Goal: Information Seeking & Learning: Learn about a topic

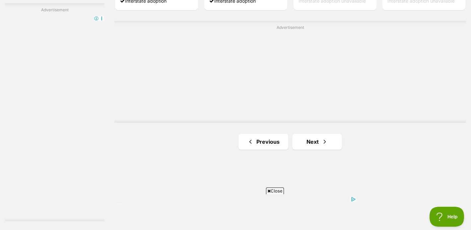
scroll to position [1165, 0]
click at [307, 138] on link "Next" at bounding box center [317, 141] width 50 height 16
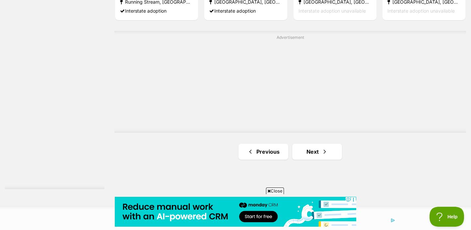
scroll to position [1215, 0]
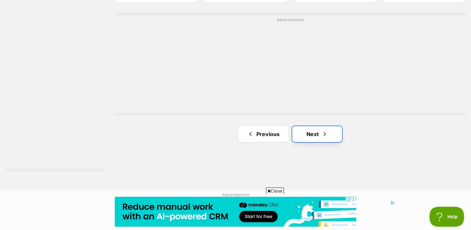
click at [316, 137] on link "Next" at bounding box center [317, 134] width 50 height 16
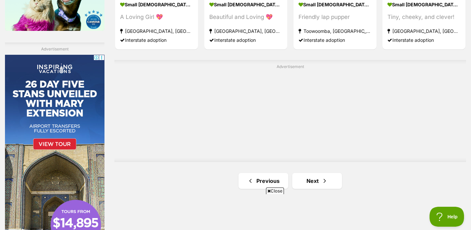
scroll to position [1125, 0]
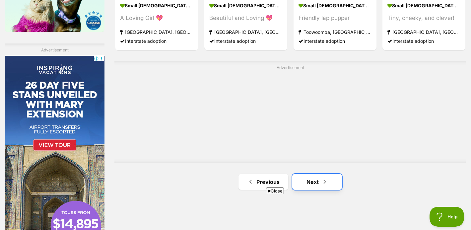
click at [316, 180] on link "Next" at bounding box center [317, 182] width 50 height 16
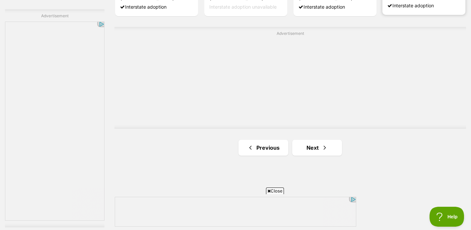
scroll to position [1163, 0]
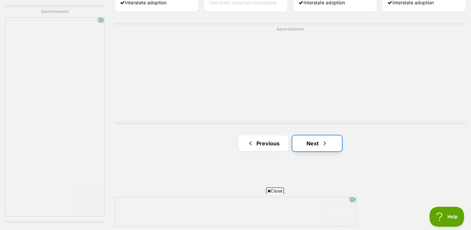
click at [342, 146] on link "Next" at bounding box center [317, 143] width 50 height 16
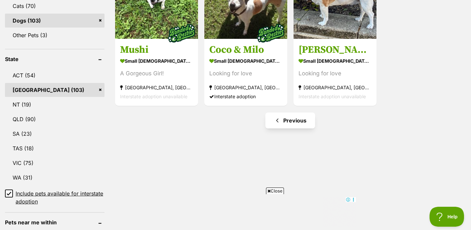
scroll to position [308, 0]
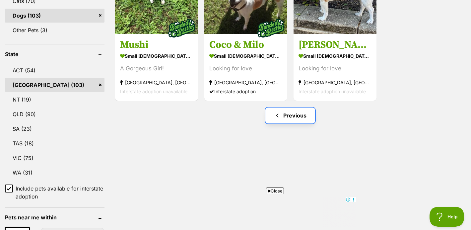
click at [299, 111] on link "Previous" at bounding box center [290, 115] width 50 height 16
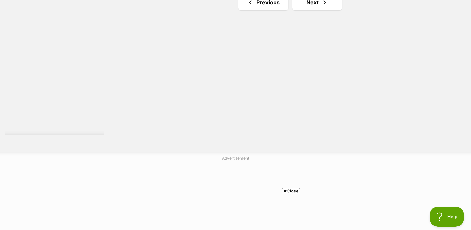
scroll to position [1181, 0]
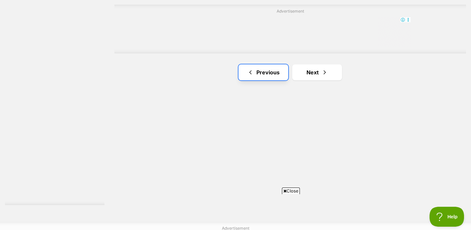
click at [253, 79] on link "Previous" at bounding box center [263, 72] width 50 height 16
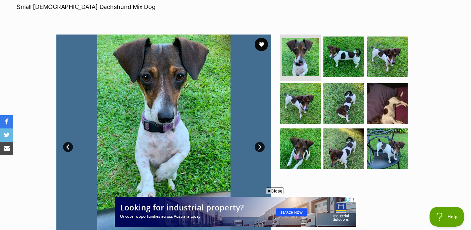
scroll to position [101, 0]
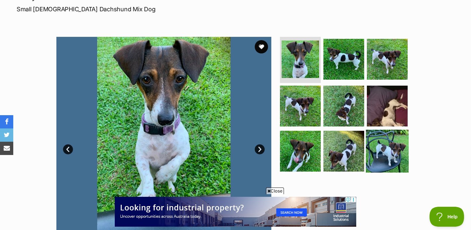
click at [393, 158] on img at bounding box center [387, 151] width 43 height 43
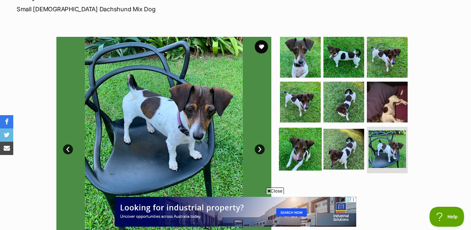
click at [314, 150] on img at bounding box center [300, 149] width 43 height 43
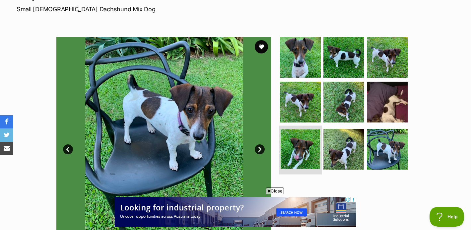
scroll to position [99, 0]
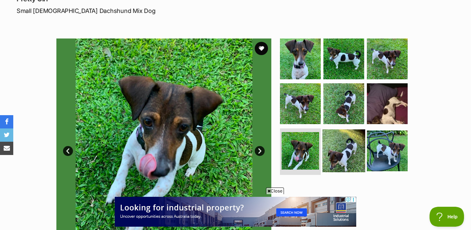
click at [347, 153] on img at bounding box center [343, 150] width 43 height 43
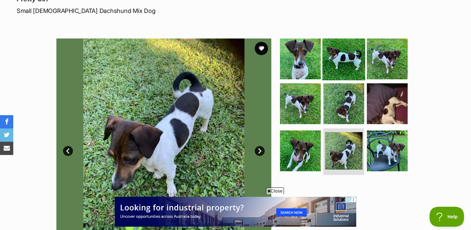
click at [346, 63] on img at bounding box center [343, 58] width 43 height 43
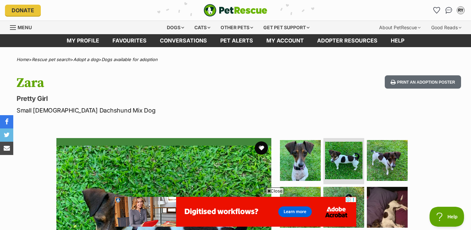
scroll to position [49, 0]
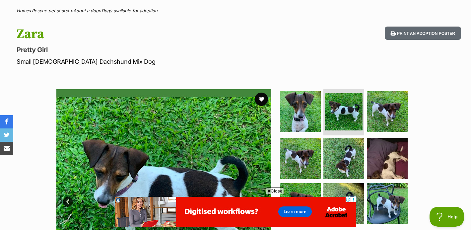
click at [300, 107] on img at bounding box center [300, 111] width 41 height 41
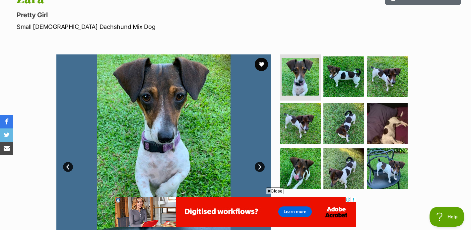
scroll to position [84, 0]
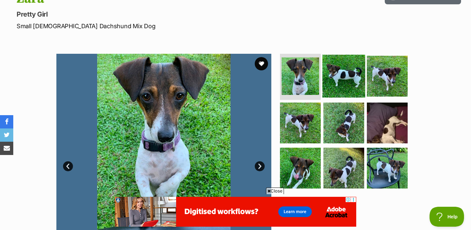
click at [341, 86] on img at bounding box center [343, 75] width 43 height 43
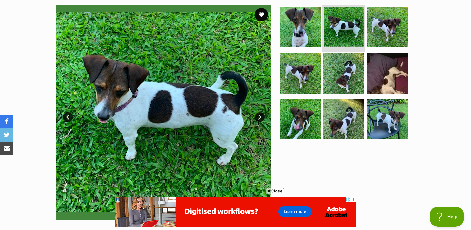
scroll to position [134, 0]
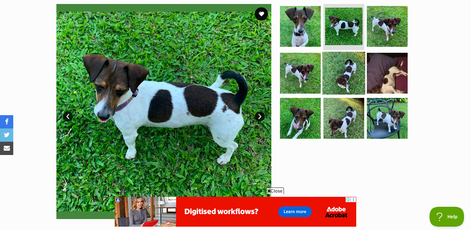
click at [334, 79] on img at bounding box center [343, 73] width 43 height 43
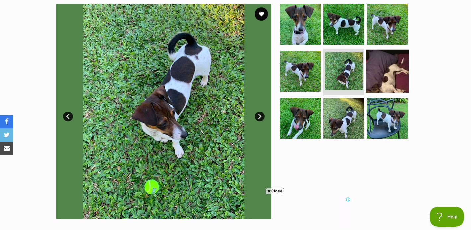
click at [381, 79] on img at bounding box center [387, 71] width 43 height 43
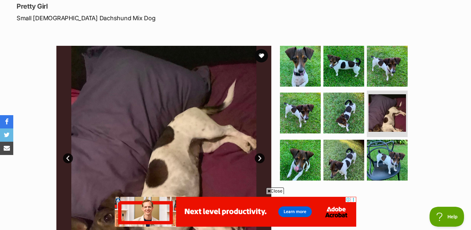
scroll to position [0, 0]
